Goal: Download file/media

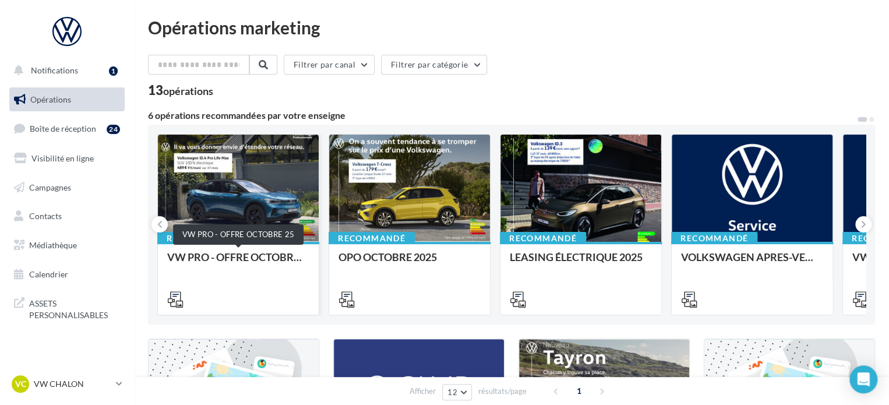
click at [260, 262] on div "VW PRO - OFFRE OCTOBRE 25" at bounding box center [238, 262] width 142 height 23
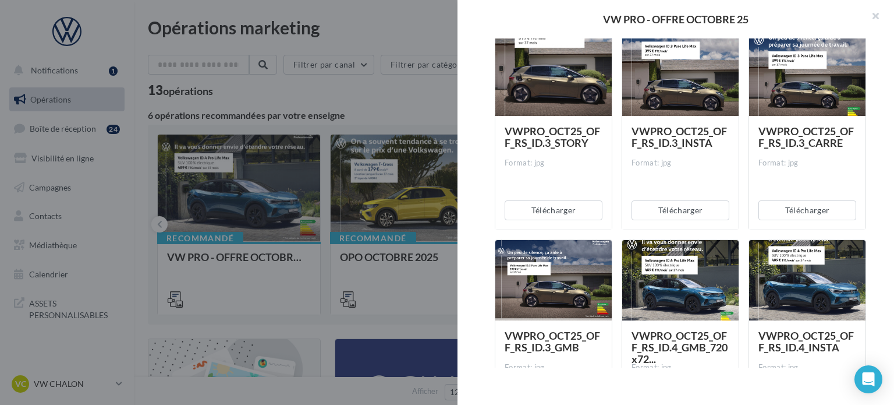
scroll to position [641, 0]
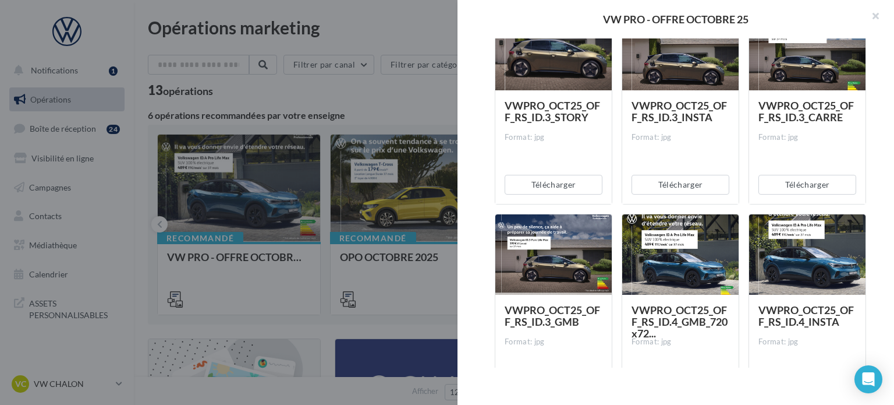
click at [210, 258] on div at bounding box center [447, 202] width 894 height 405
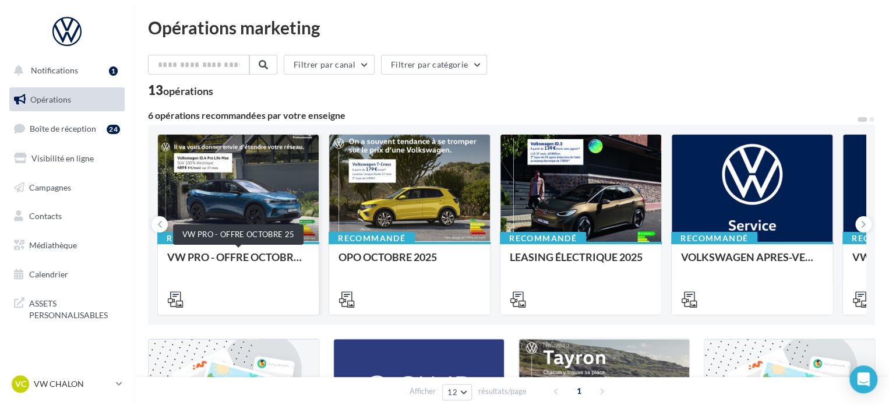
click at [212, 256] on div "VW PRO - OFFRE OCTOBRE 25" at bounding box center [238, 262] width 142 height 23
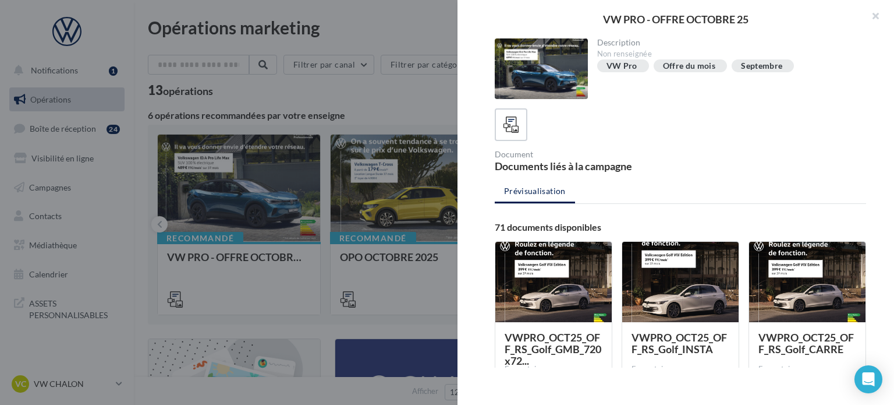
click at [230, 177] on div at bounding box center [447, 202] width 894 height 405
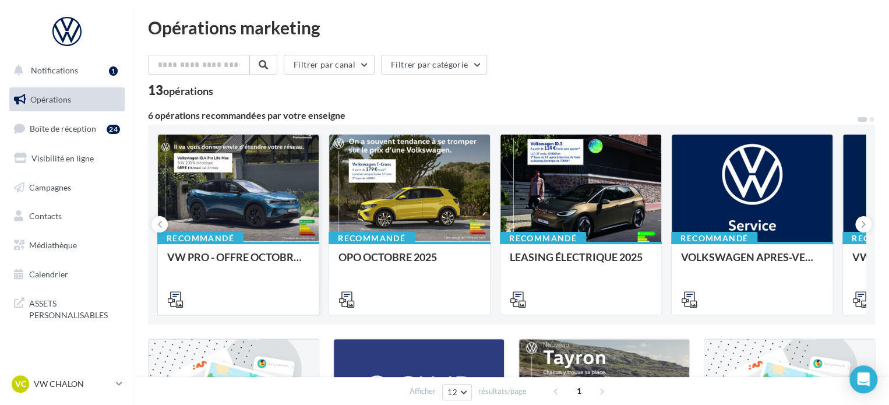
click at [242, 170] on div at bounding box center [238, 189] width 161 height 108
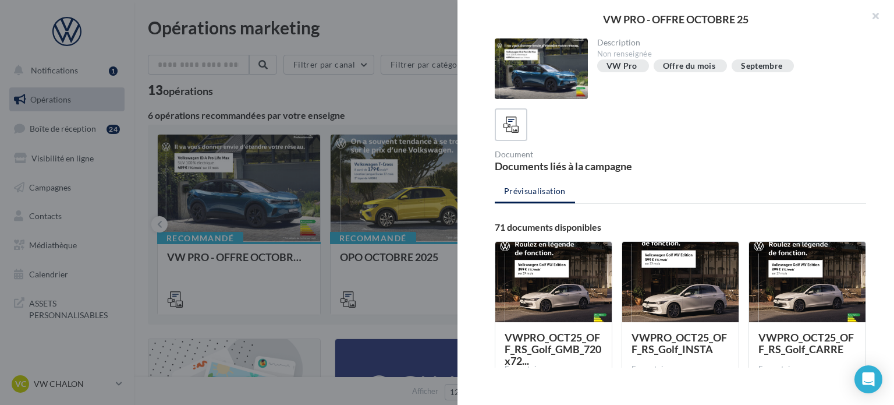
click at [625, 63] on div "VW Pro" at bounding box center [622, 66] width 31 height 9
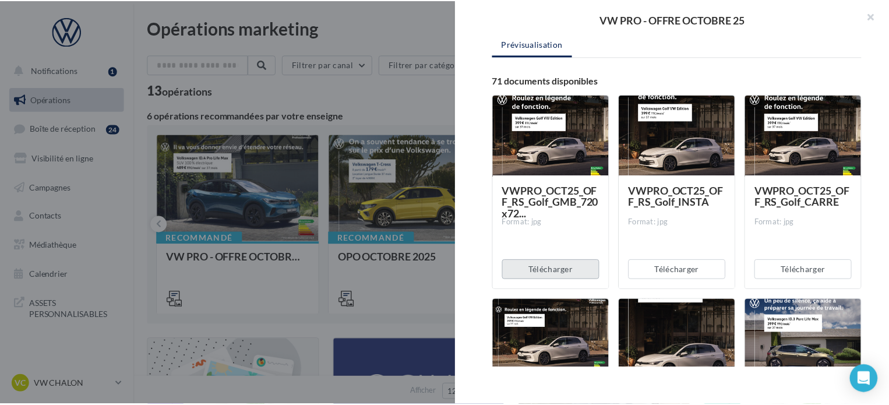
scroll to position [0, 0]
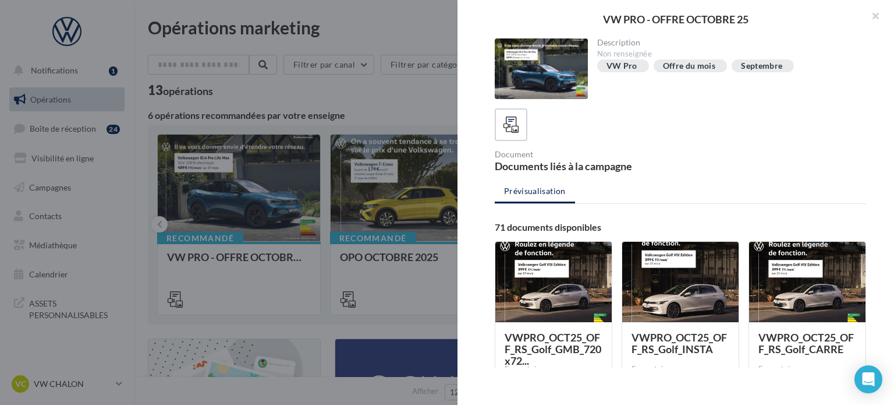
click at [536, 194] on ul "Prévisualisation" at bounding box center [681, 192] width 372 height 23
click at [550, 152] on div "Document" at bounding box center [585, 154] width 181 height 8
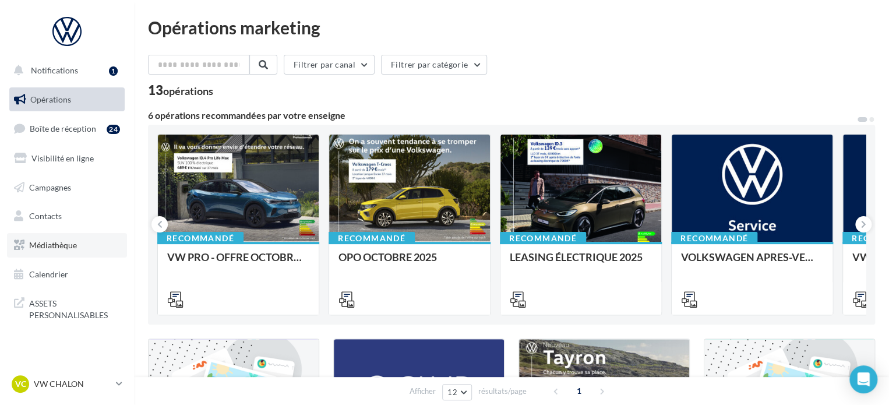
click at [56, 242] on span "Médiathèque" at bounding box center [53, 245] width 48 height 10
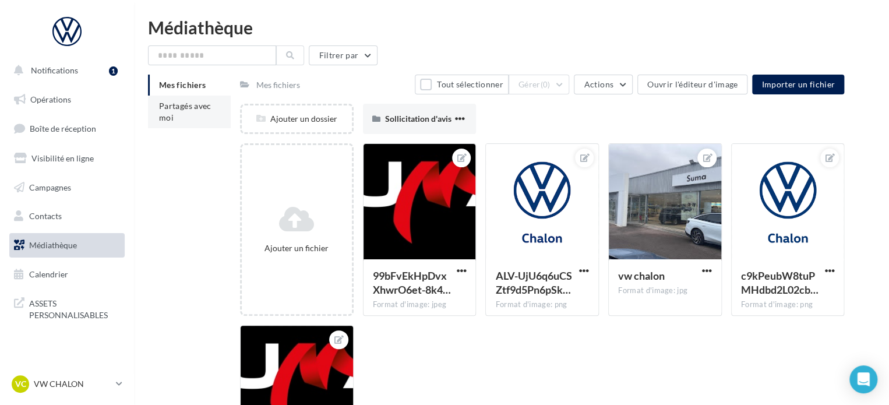
click at [183, 117] on li "Partagés avec moi" at bounding box center [189, 111] width 83 height 33
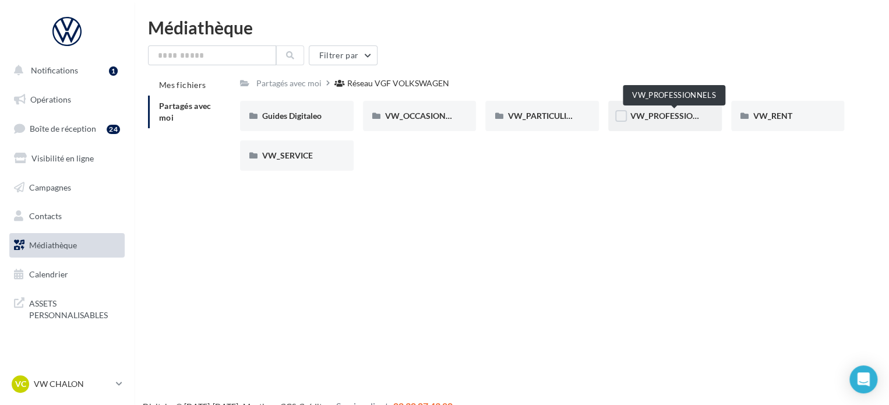
click at [666, 114] on span "VW_PROFESSIONNELS" at bounding box center [674, 116] width 89 height 10
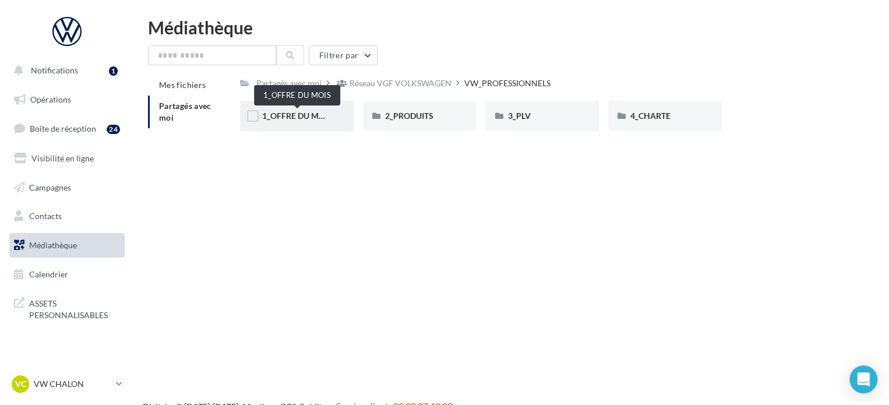
click at [303, 116] on span "1_OFFRE DU MOIS" at bounding box center [297, 116] width 70 height 10
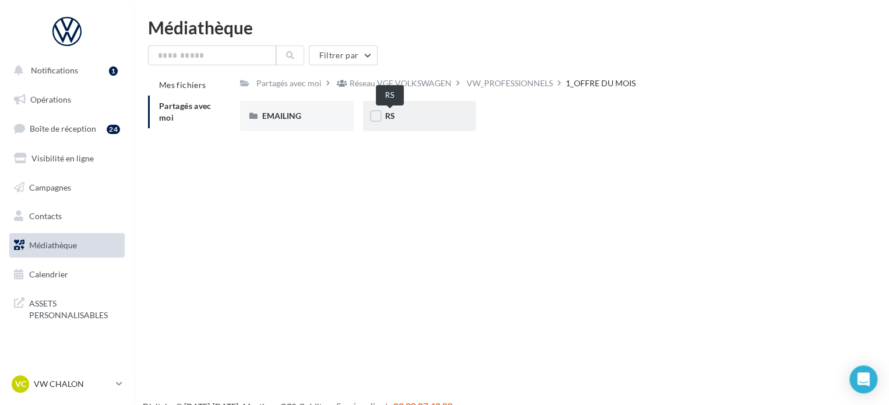
click at [391, 113] on span "RS" at bounding box center [390, 116] width 10 height 10
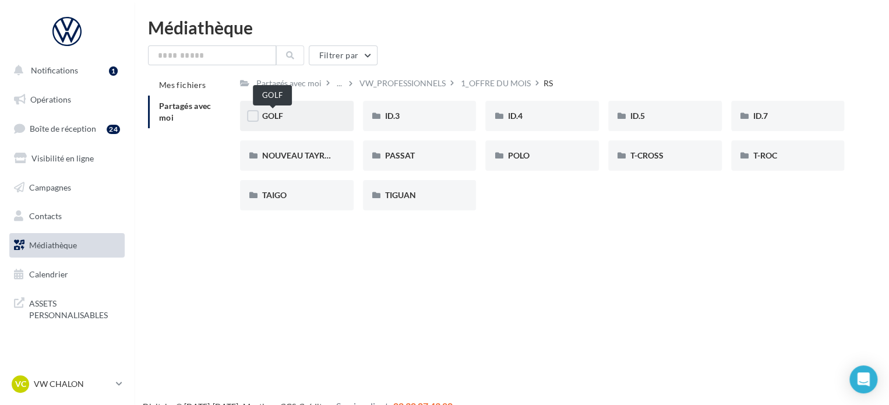
click at [277, 116] on span "GOLF" at bounding box center [272, 116] width 21 height 10
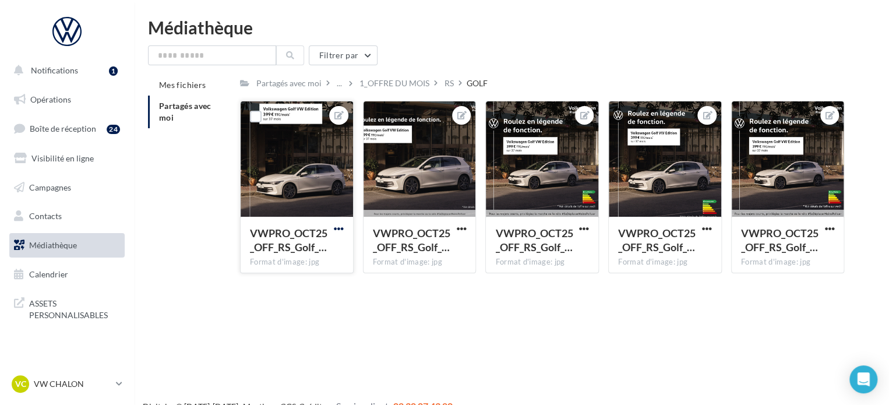
click at [339, 228] on span "button" at bounding box center [339, 229] width 10 height 10
click at [706, 228] on span "button" at bounding box center [707, 229] width 10 height 10
click at [652, 250] on button "Ouvrir l'éditeur d'image" at bounding box center [652, 251] width 123 height 30
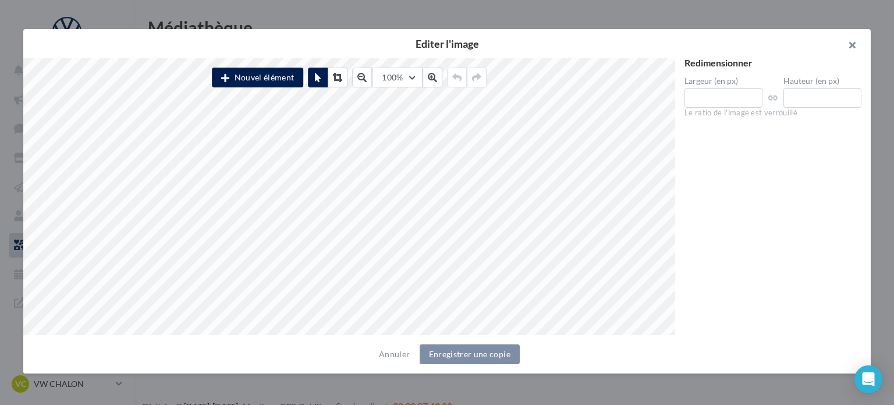
click at [852, 45] on button "button" at bounding box center [848, 46] width 47 height 35
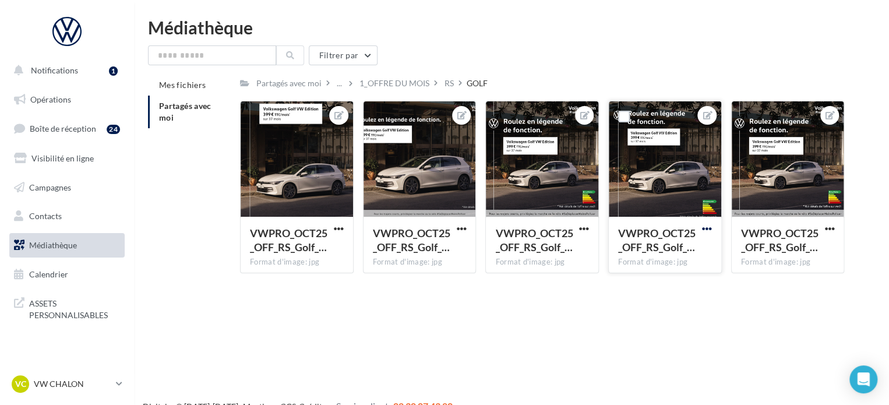
click at [709, 228] on span "button" at bounding box center [707, 229] width 10 height 10
click at [652, 284] on button "Télécharger" at bounding box center [652, 282] width 123 height 30
click at [447, 83] on div "RS" at bounding box center [448, 83] width 9 height 12
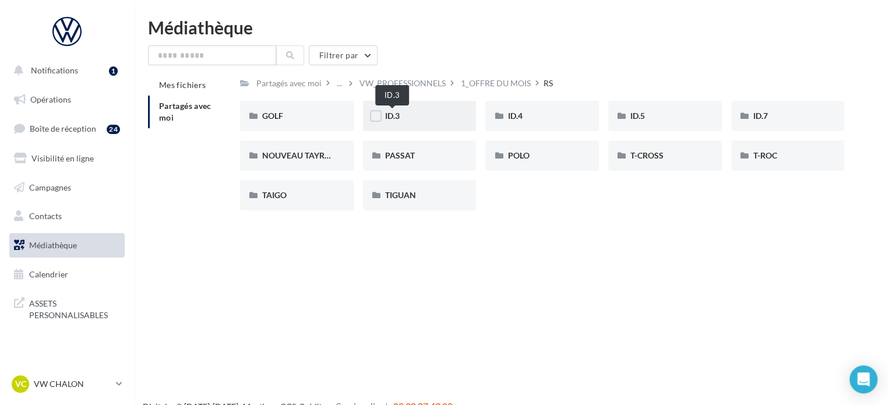
click at [388, 116] on span "ID.3" at bounding box center [392, 116] width 15 height 10
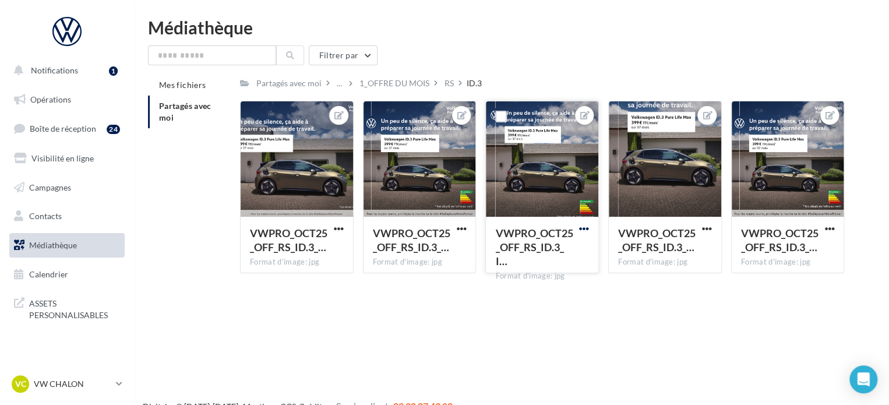
click at [584, 225] on span "button" at bounding box center [584, 229] width 10 height 10
click at [519, 252] on button "Ouvrir l'éditeur d'image" at bounding box center [529, 251] width 123 height 30
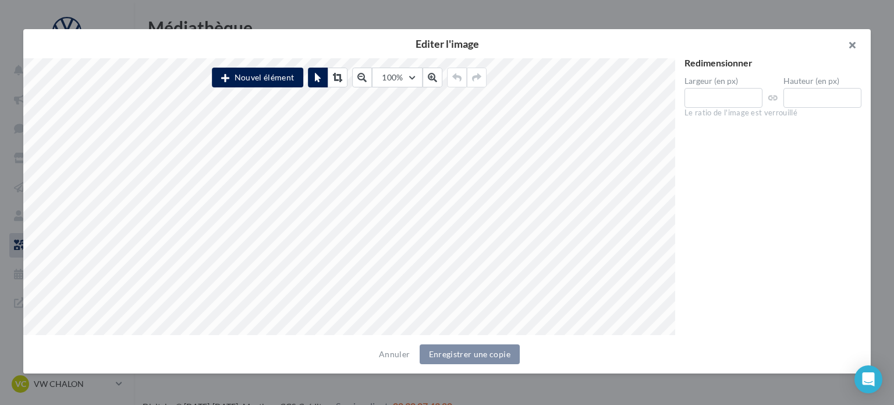
click at [852, 43] on button "button" at bounding box center [848, 46] width 47 height 35
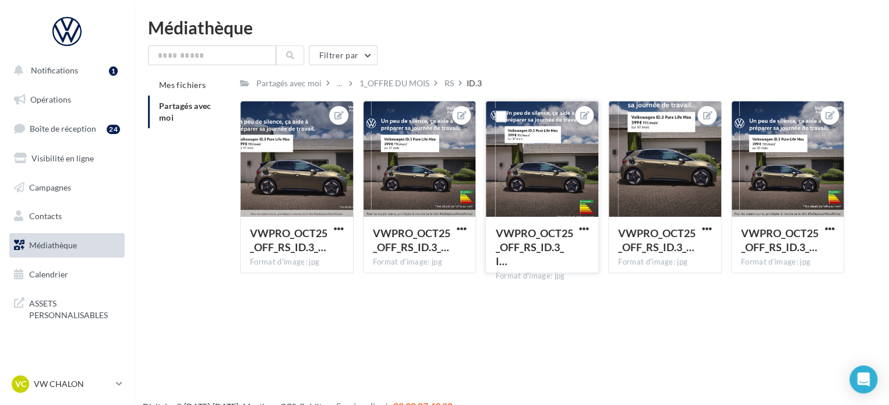
click at [589, 225] on button "button" at bounding box center [583, 230] width 15 height 12
click at [517, 281] on button "Télécharger" at bounding box center [529, 282] width 123 height 30
click at [448, 83] on div "RS" at bounding box center [448, 83] width 9 height 12
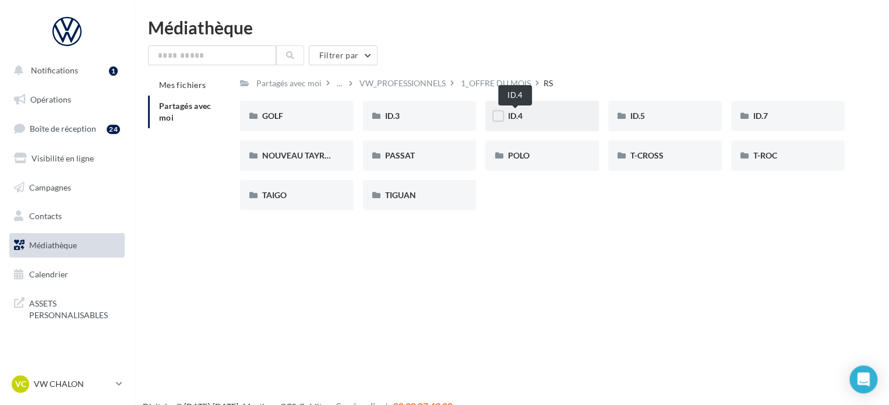
click at [514, 118] on span "ID.4" at bounding box center [514, 116] width 15 height 10
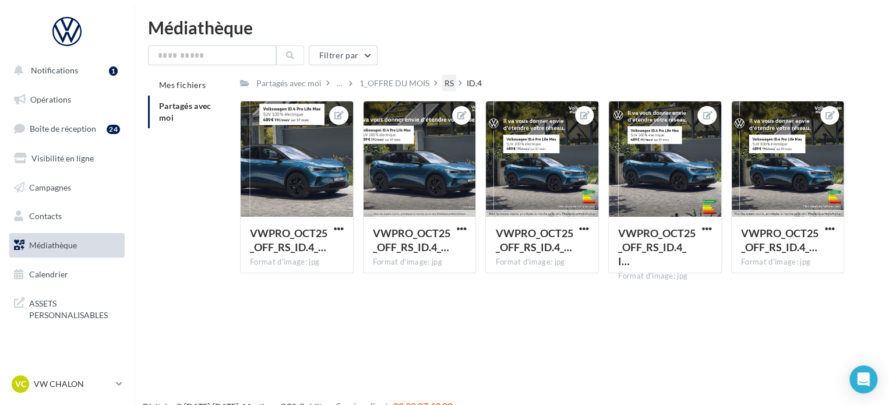
click at [448, 83] on div "RS" at bounding box center [448, 83] width 9 height 12
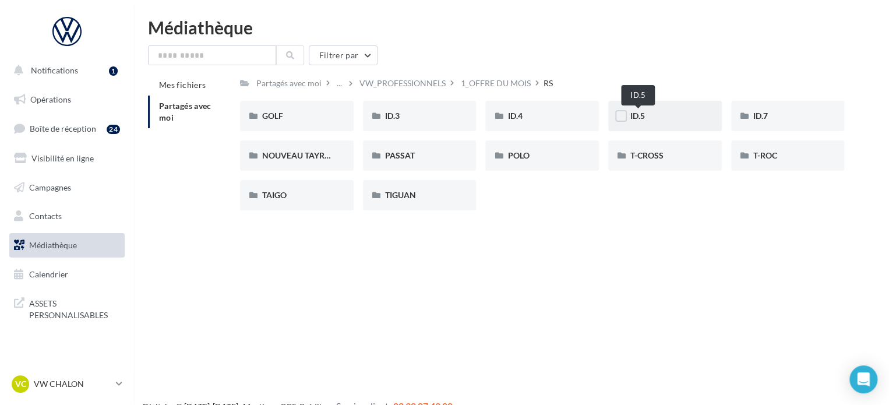
click at [641, 114] on span "ID.5" at bounding box center [637, 116] width 15 height 10
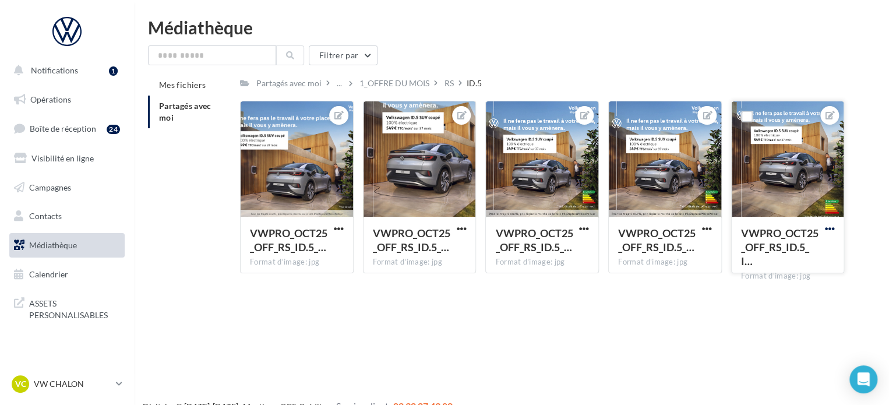
click at [826, 228] on span "button" at bounding box center [829, 229] width 10 height 10
click at [762, 281] on button "Télécharger" at bounding box center [774, 282] width 123 height 30
click at [448, 86] on div "RS" at bounding box center [448, 83] width 9 height 12
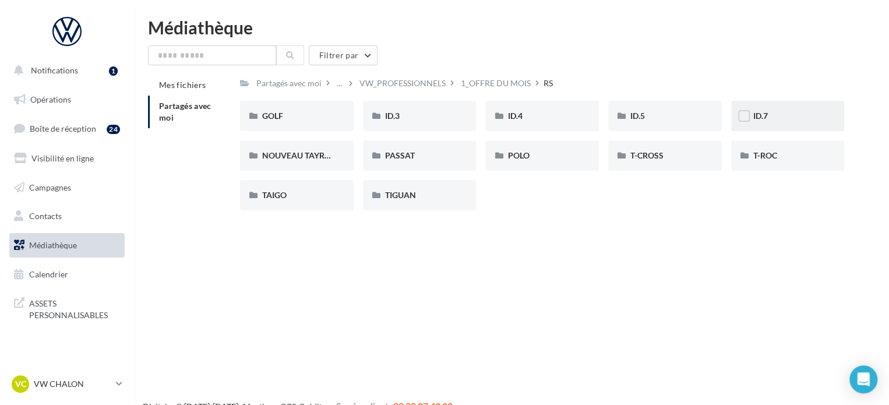
click at [765, 112] on span "ID.7" at bounding box center [760, 116] width 15 height 10
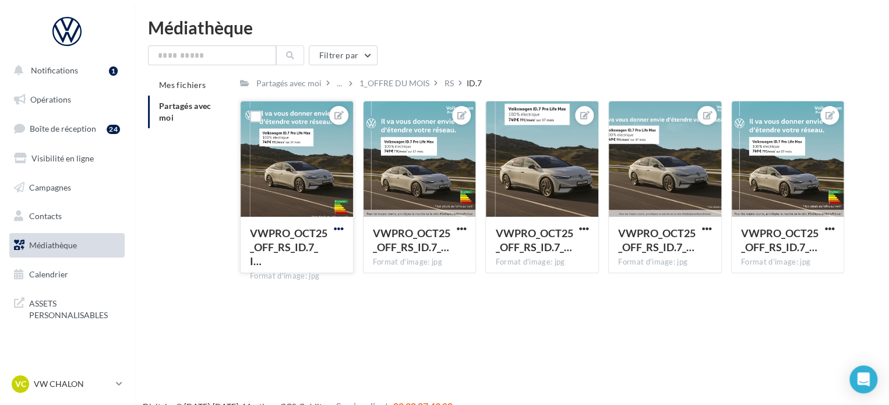
click at [339, 228] on span "button" at bounding box center [339, 229] width 10 height 10
click at [293, 281] on button "Télécharger" at bounding box center [284, 282] width 123 height 30
click at [445, 82] on div "RS" at bounding box center [448, 83] width 9 height 12
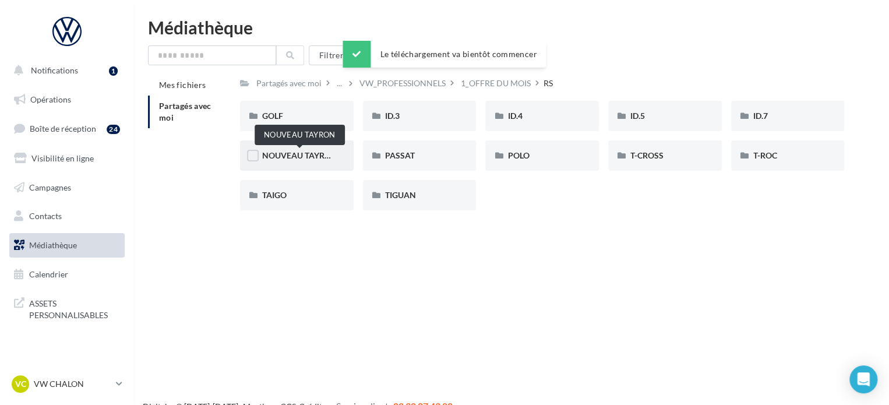
click at [323, 157] on span "NOUVEAU TAYRON" at bounding box center [299, 155] width 75 height 10
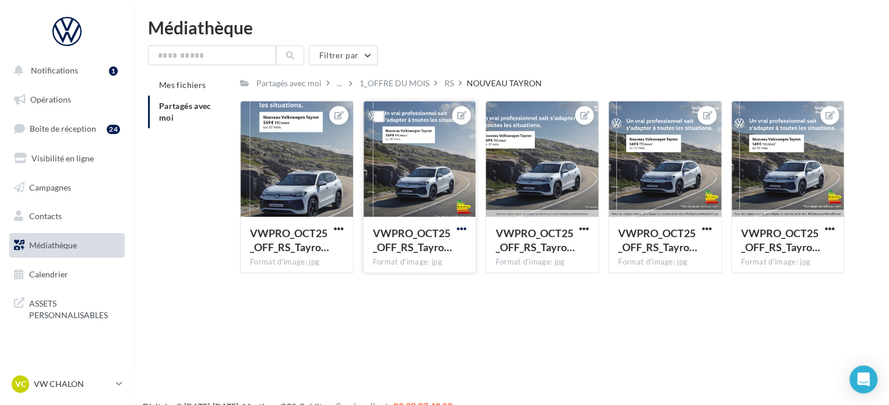
click at [458, 229] on span "button" at bounding box center [461, 229] width 10 height 10
click at [399, 286] on button "Télécharger" at bounding box center [406, 282] width 123 height 30
click at [450, 88] on div "RS" at bounding box center [448, 83] width 9 height 12
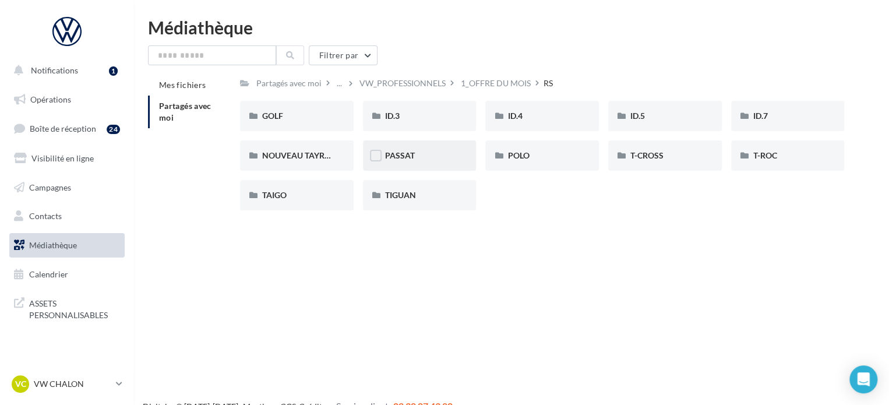
click at [417, 156] on div "PASSAT" at bounding box center [419, 156] width 69 height 12
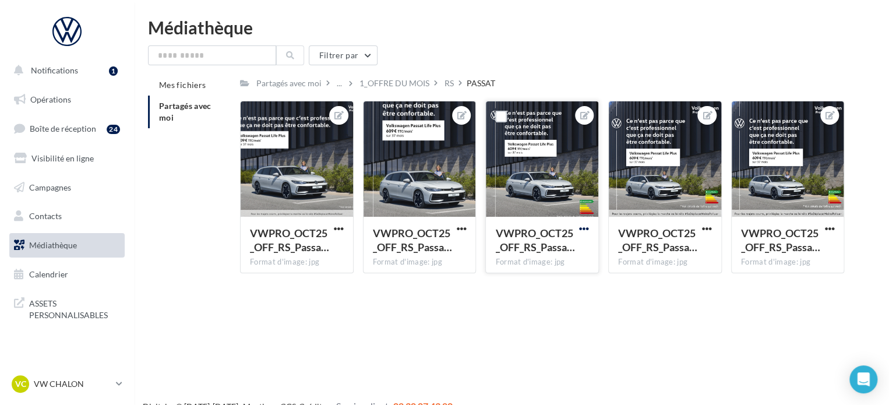
click at [582, 232] on span "button" at bounding box center [584, 229] width 10 height 10
click at [530, 285] on button "Télécharger" at bounding box center [529, 282] width 123 height 30
click at [451, 81] on div "RS" at bounding box center [448, 83] width 9 height 12
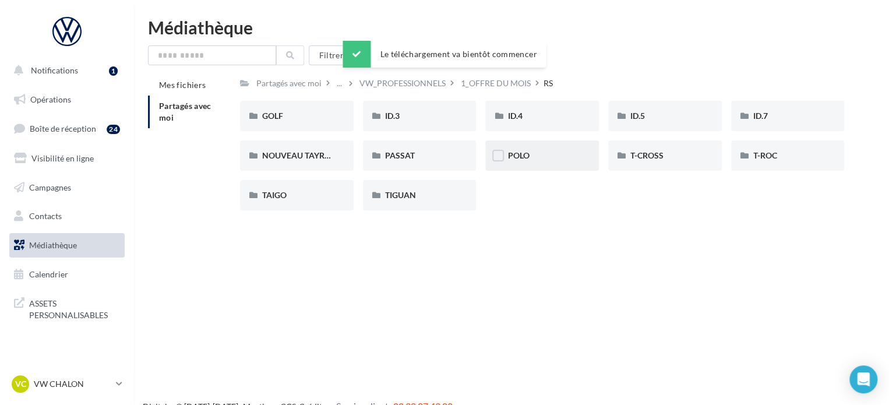
click at [548, 158] on div "POLO" at bounding box center [541, 156] width 69 height 12
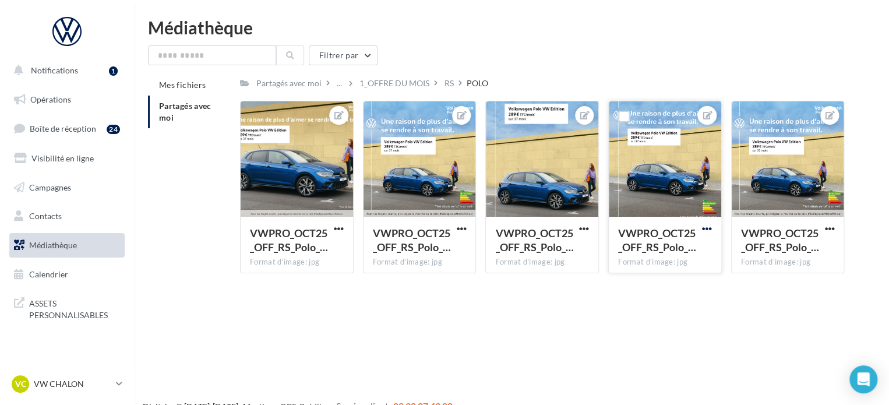
click at [707, 227] on span "button" at bounding box center [707, 229] width 10 height 10
click at [648, 284] on button "Télécharger" at bounding box center [652, 282] width 123 height 30
click at [448, 86] on div "RS" at bounding box center [448, 83] width 9 height 12
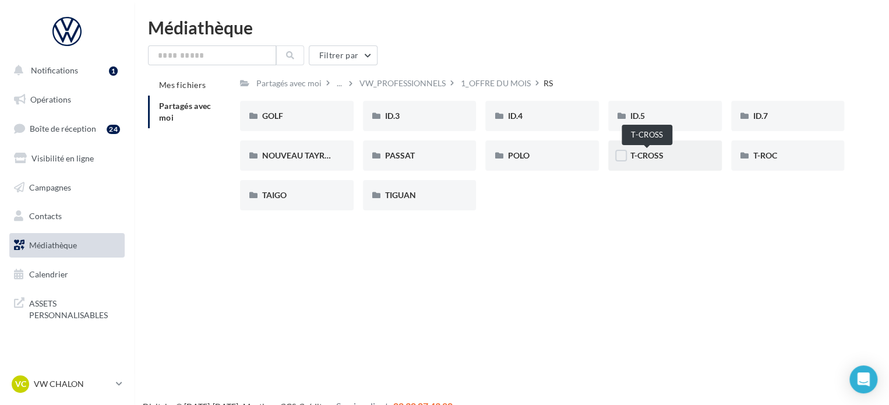
click at [657, 158] on span "T-CROSS" at bounding box center [646, 155] width 33 height 10
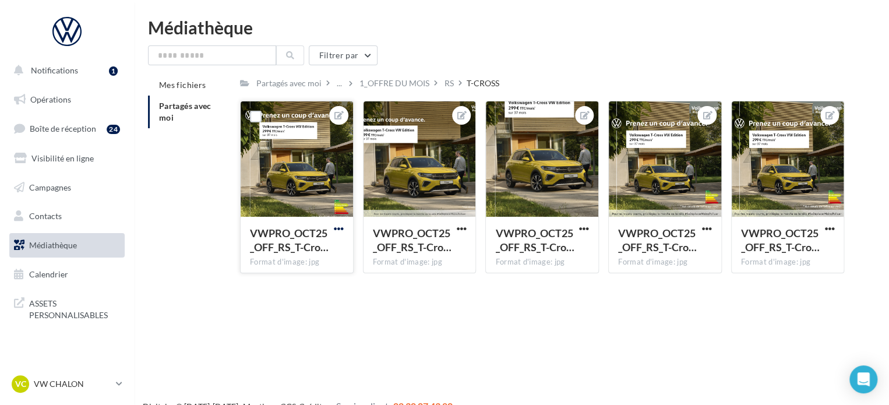
click at [338, 227] on span "button" at bounding box center [339, 229] width 10 height 10
click at [278, 281] on button "Télécharger" at bounding box center [284, 282] width 123 height 30
click at [444, 82] on div "RS" at bounding box center [448, 83] width 9 height 12
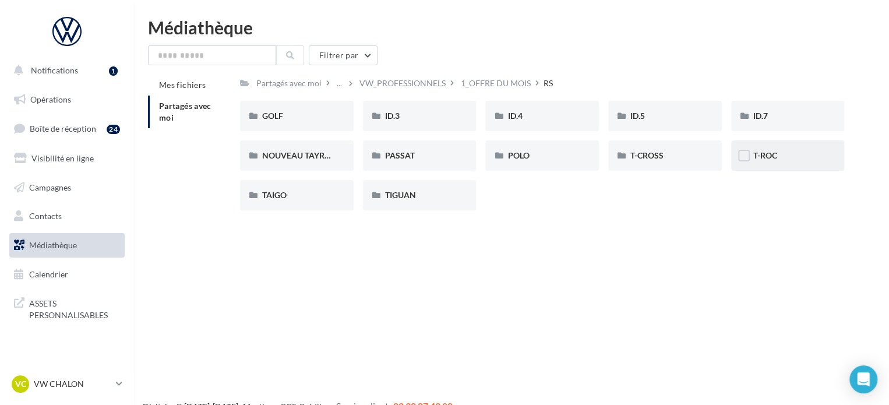
click at [765, 159] on span "T-ROC" at bounding box center [765, 155] width 24 height 10
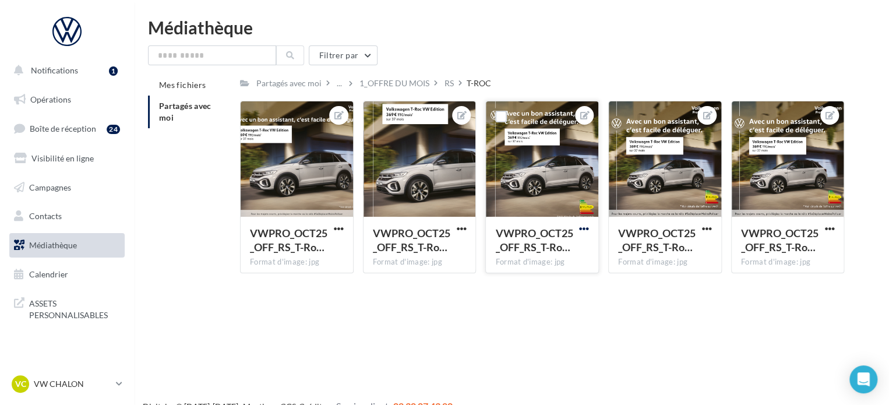
click at [584, 225] on span "button" at bounding box center [584, 229] width 10 height 10
click at [509, 282] on button "Télécharger" at bounding box center [529, 282] width 123 height 30
click at [450, 83] on div "RS" at bounding box center [448, 83] width 9 height 12
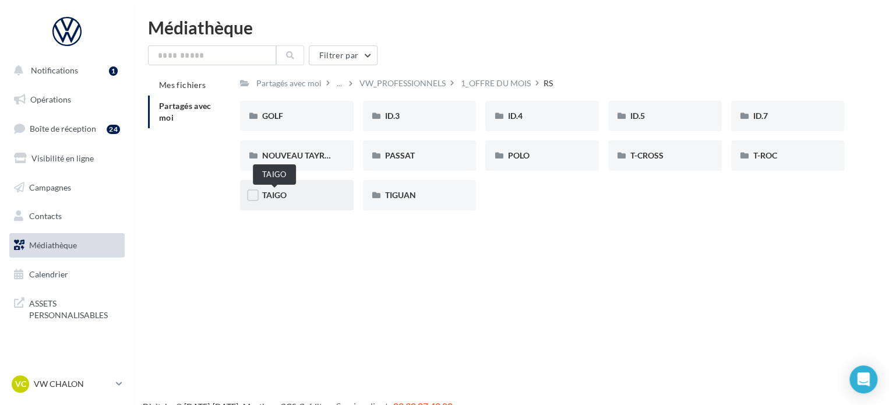
click at [280, 196] on span "TAIGO" at bounding box center [274, 195] width 24 height 10
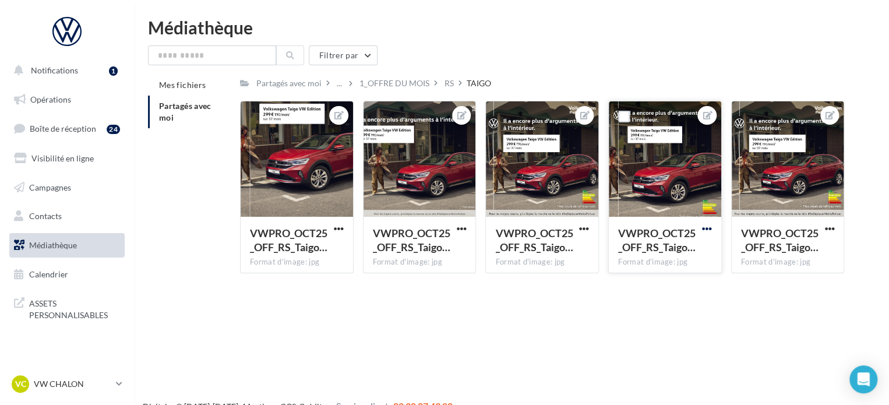
click at [704, 228] on span "button" at bounding box center [707, 229] width 10 height 10
click at [624, 286] on button "Télécharger" at bounding box center [652, 282] width 123 height 30
click at [444, 83] on div "RS" at bounding box center [448, 83] width 9 height 12
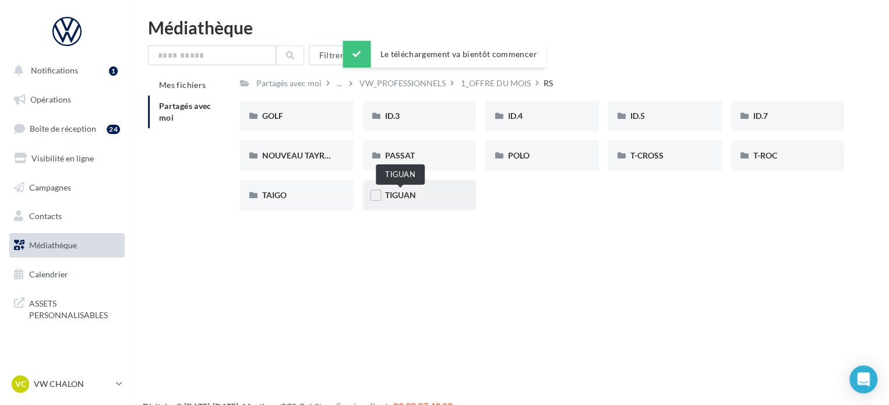
click at [404, 196] on span "TIGUAN" at bounding box center [400, 195] width 31 height 10
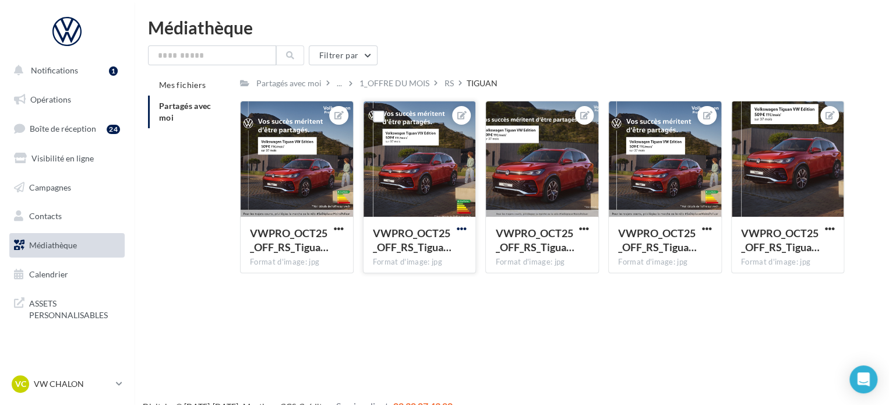
click at [462, 225] on span "button" at bounding box center [461, 229] width 10 height 10
click at [390, 283] on button "Télécharger" at bounding box center [406, 282] width 123 height 30
click at [59, 385] on p "VW CHALON" at bounding box center [72, 384] width 77 height 12
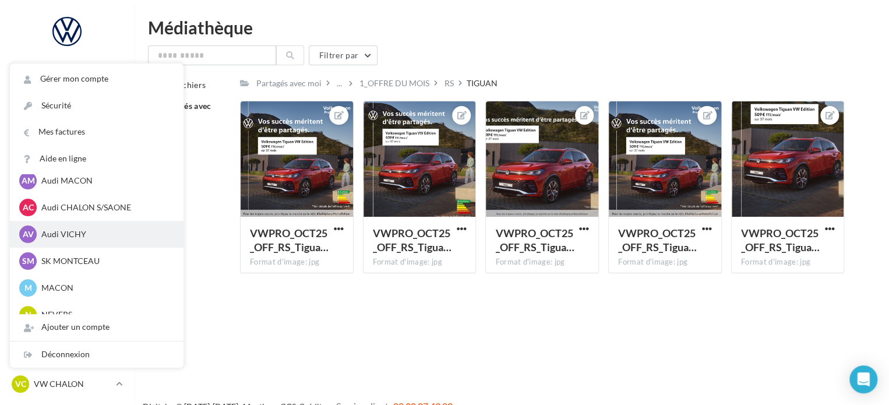
scroll to position [582, 0]
click at [60, 239] on p "Audi CHALON S/SAONE" at bounding box center [105, 234] width 128 height 12
